Goal: Information Seeking & Learning: Learn about a topic

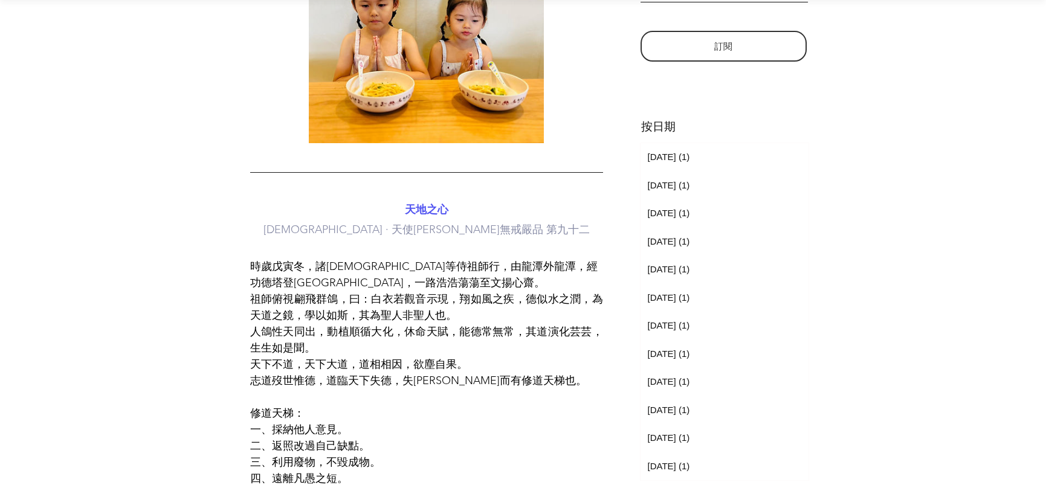
scroll to position [503, 0]
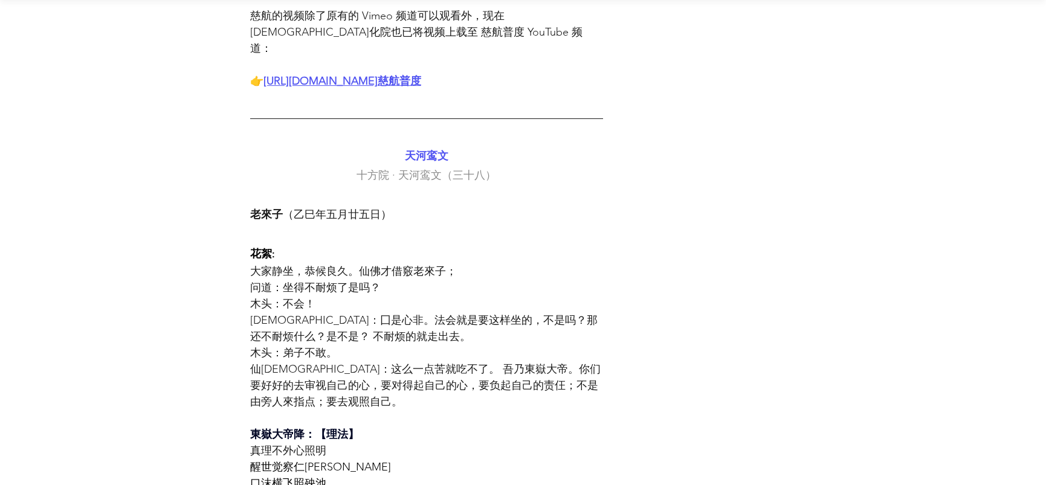
scroll to position [1711, 0]
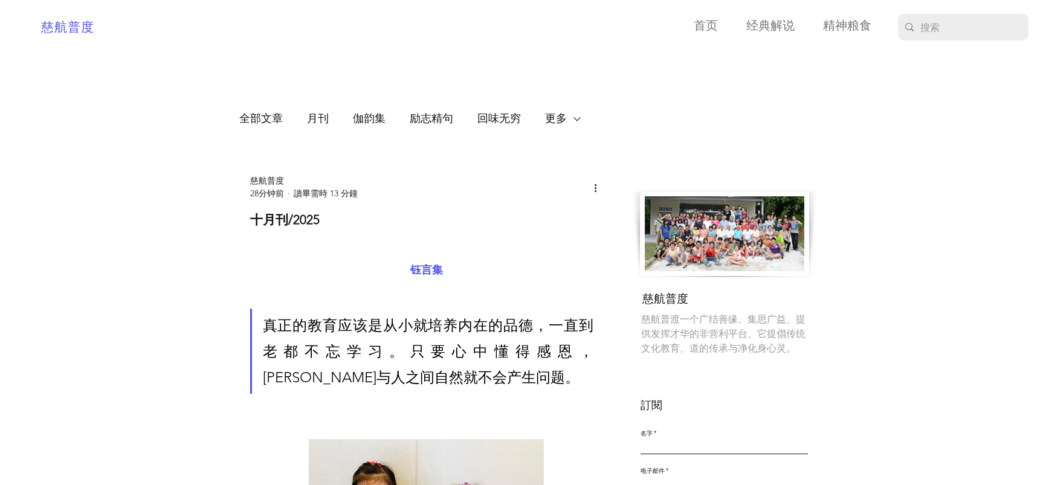
click at [71, 24] on span "慈航普度" at bounding box center [67, 27] width 53 height 13
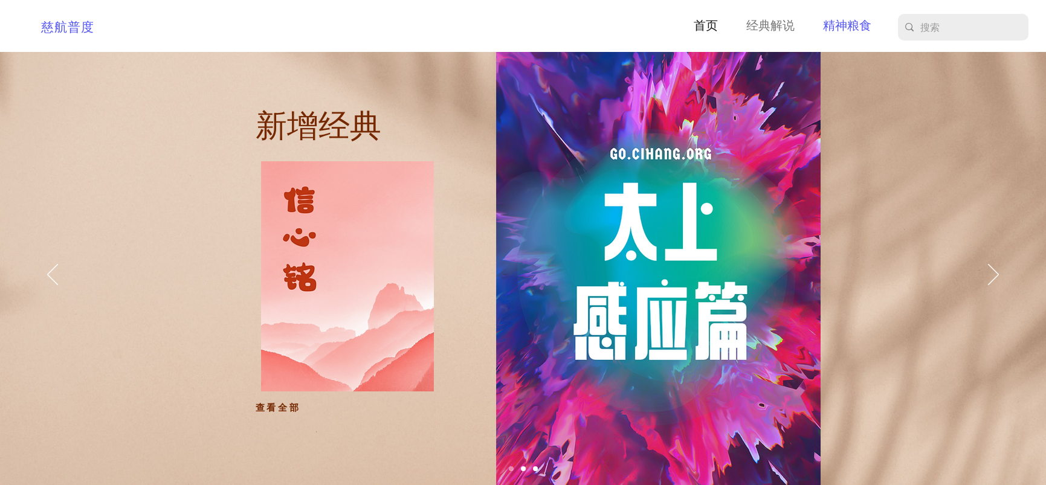
click at [848, 30] on p "精神粮食" at bounding box center [847, 26] width 60 height 19
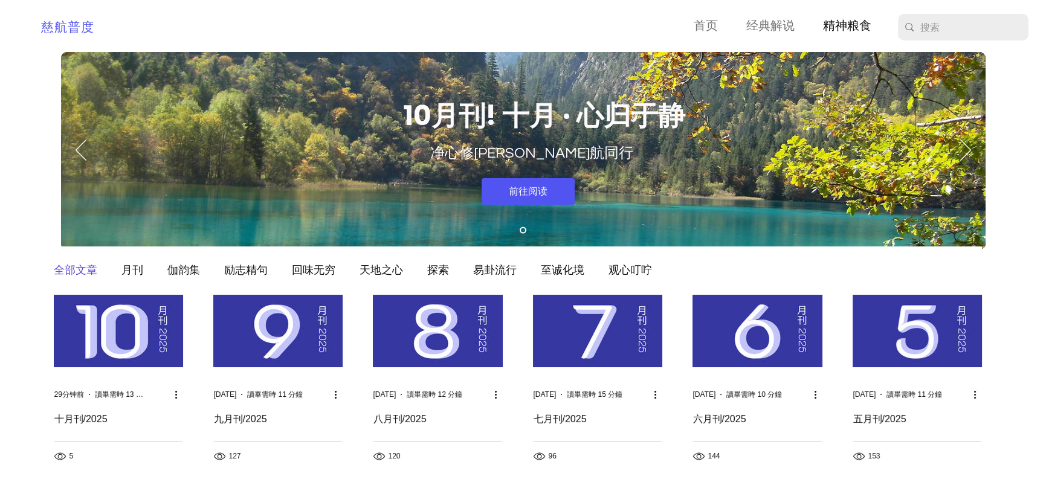
click at [539, 197] on span "前往阅读" at bounding box center [528, 191] width 39 height 13
click at [525, 192] on span "前往阅读" at bounding box center [528, 191] width 39 height 13
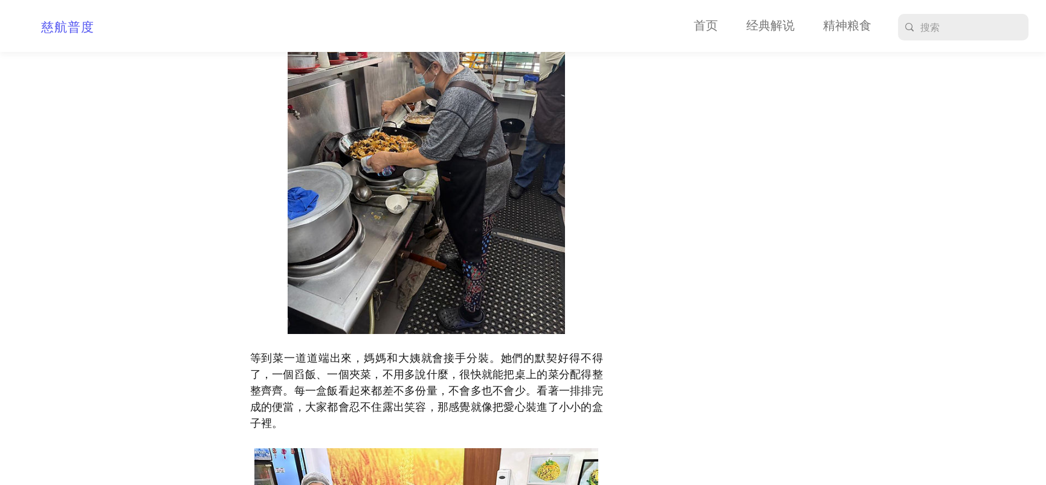
scroll to position [10792, 0]
